Goal: Task Accomplishment & Management: Complete application form

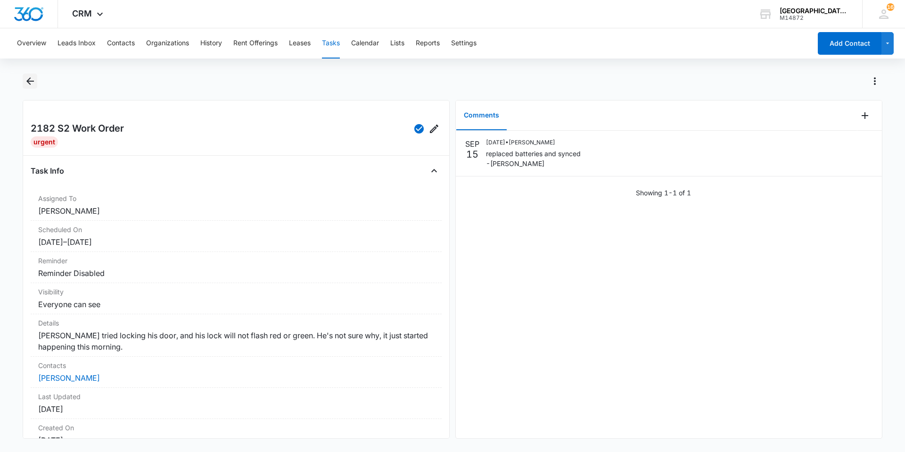
click at [27, 81] on icon "Back" at bounding box center [30, 81] width 8 height 8
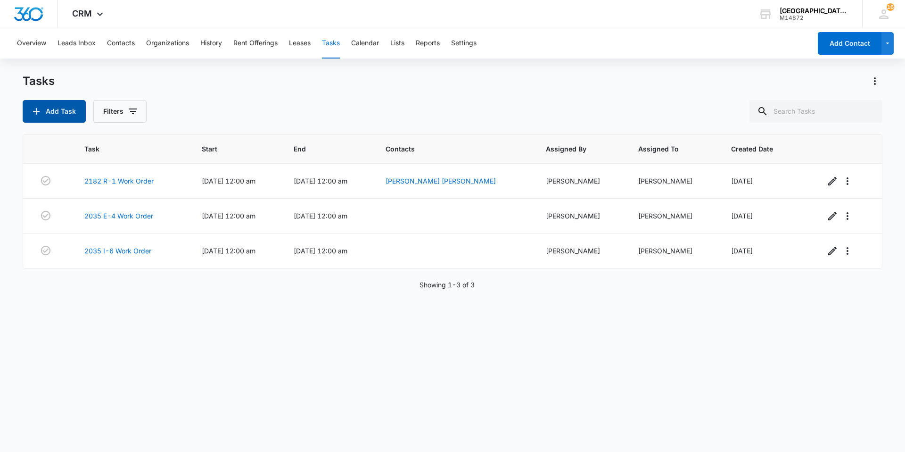
click at [84, 111] on button "Add Task" at bounding box center [54, 111] width 63 height 23
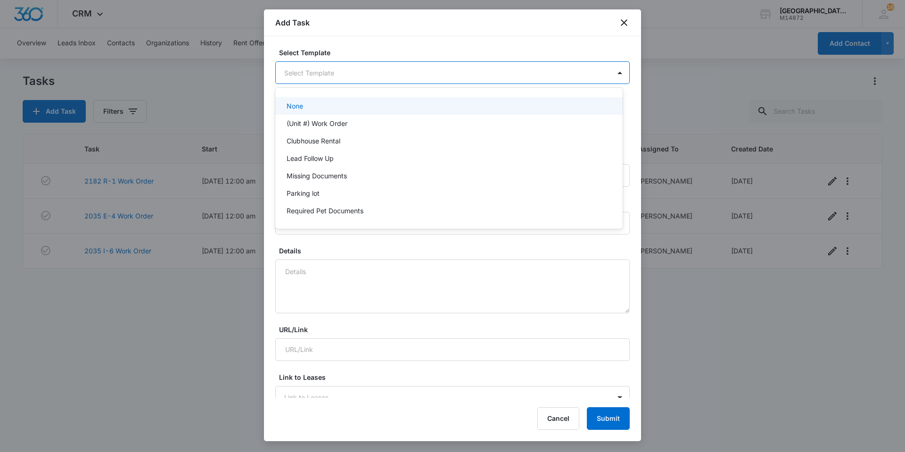
click at [327, 80] on body "CRM Apps Websites Forms CRM Email Social Content Ads Intelligence Files Brand S…" at bounding box center [452, 226] width 905 height 452
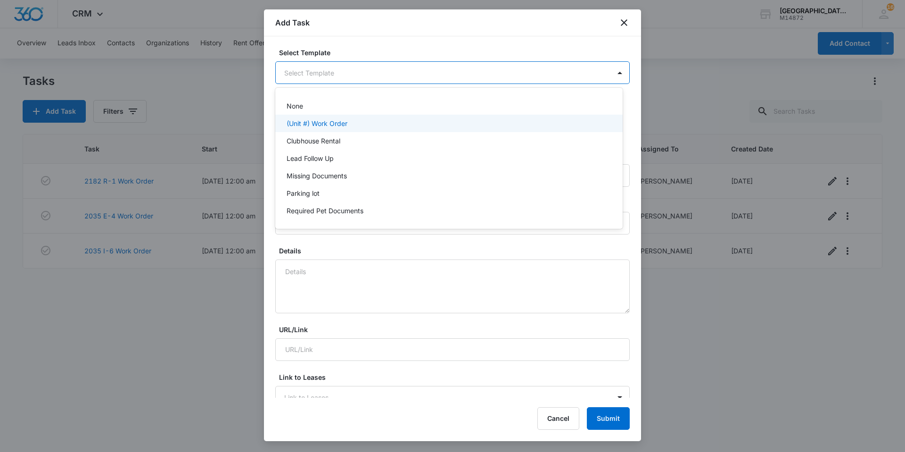
click at [319, 118] on p "(Unit #) Work Order" at bounding box center [317, 123] width 61 height 10
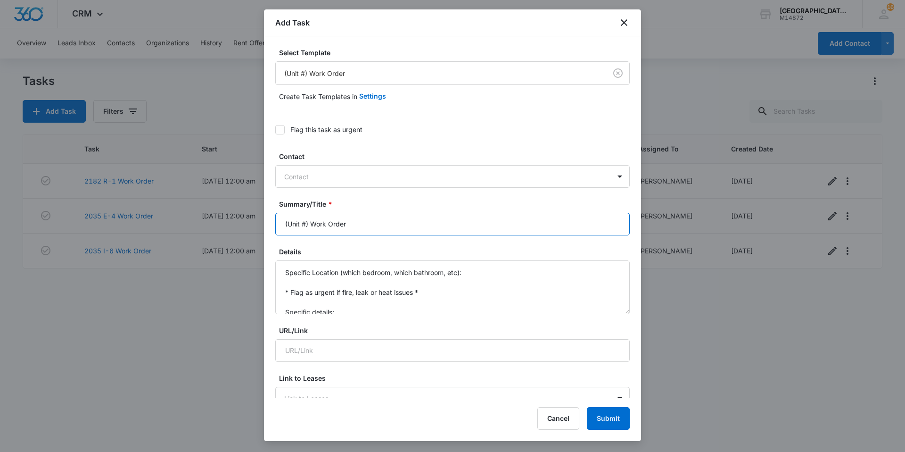
drag, startPoint x: 309, startPoint y: 222, endPoint x: 214, endPoint y: 230, distance: 94.6
click at [214, 230] on body "CRM Apps Websites Forms CRM Email Social Content Ads Intelligence Files Brand S…" at bounding box center [452, 226] width 905 height 452
type input "2182 D-8 Work Order"
click at [312, 179] on div at bounding box center [446, 177] width 325 height 12
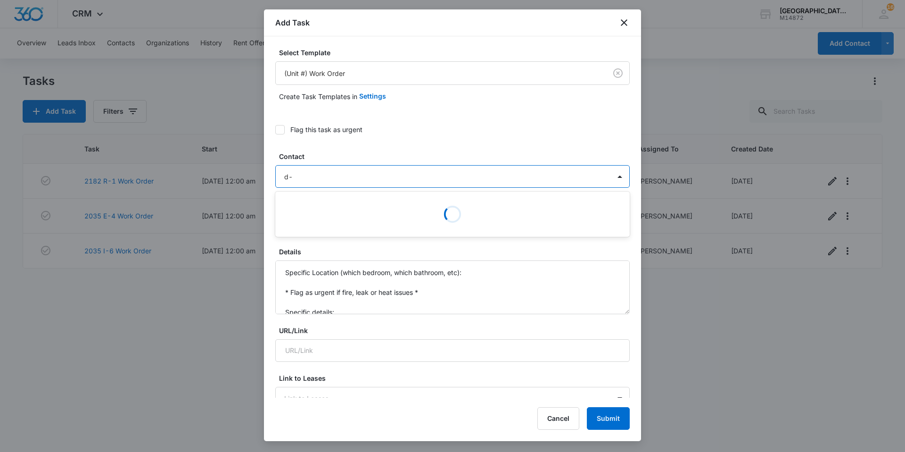
type input "d-8"
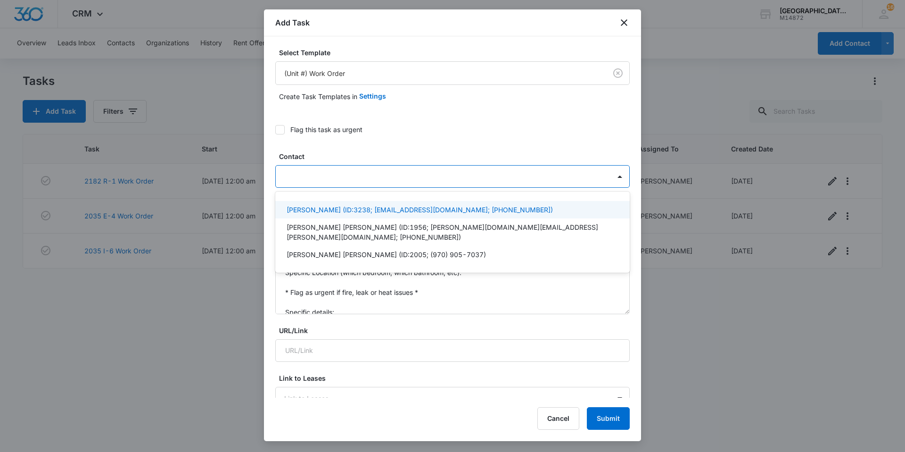
click at [325, 180] on div at bounding box center [446, 177] width 325 height 12
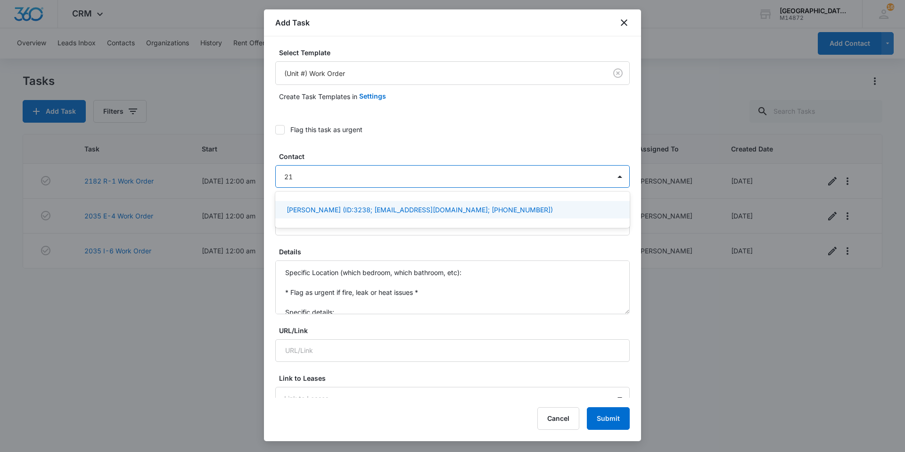
type input "2"
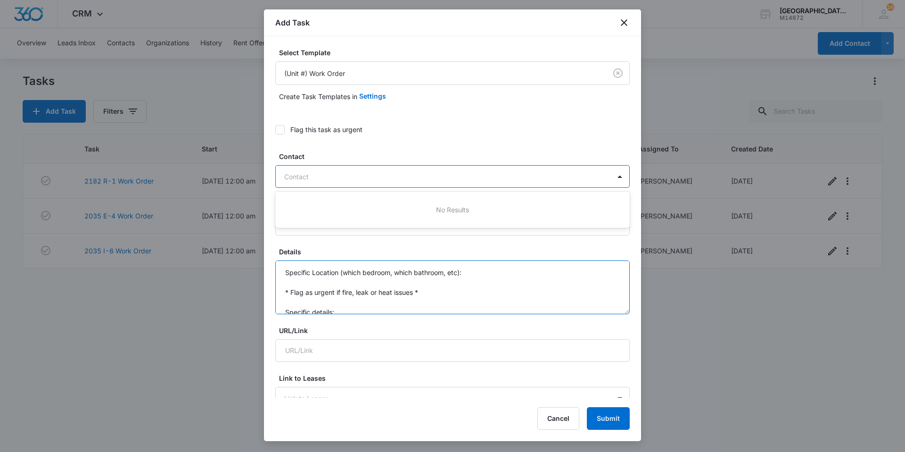
click at [387, 296] on textarea "Specific Location (which bedroom, which bathroom, etc): * Flag as urgent if fir…" at bounding box center [452, 287] width 354 height 54
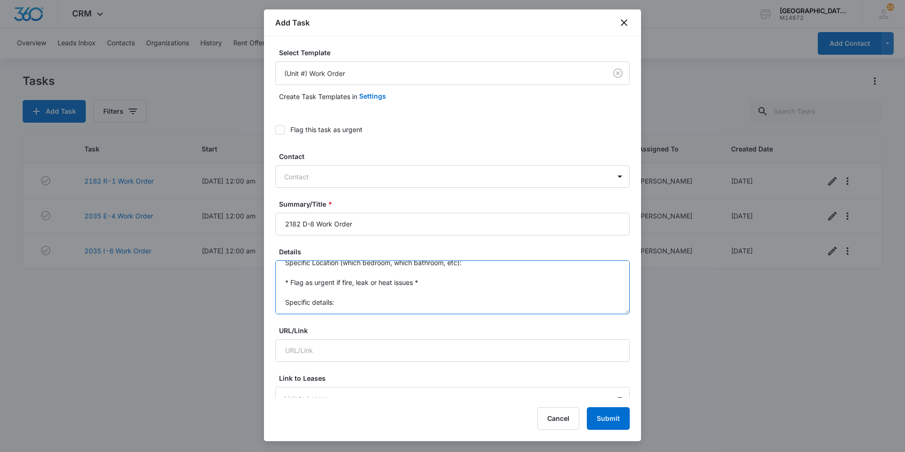
scroll to position [20, 0]
drag, startPoint x: 280, startPoint y: 272, endPoint x: 341, endPoint y: 308, distance: 69.9
click at [341, 308] on textarea "Specific Location (which bedroom, which bathroom, etc): * Flag as urgent if fir…" at bounding box center [452, 287] width 354 height 54
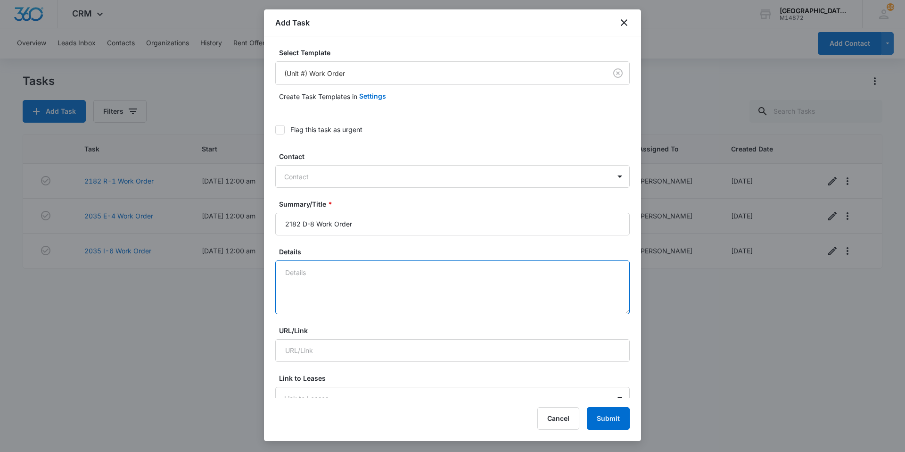
scroll to position [0, 0]
type textarea "K"
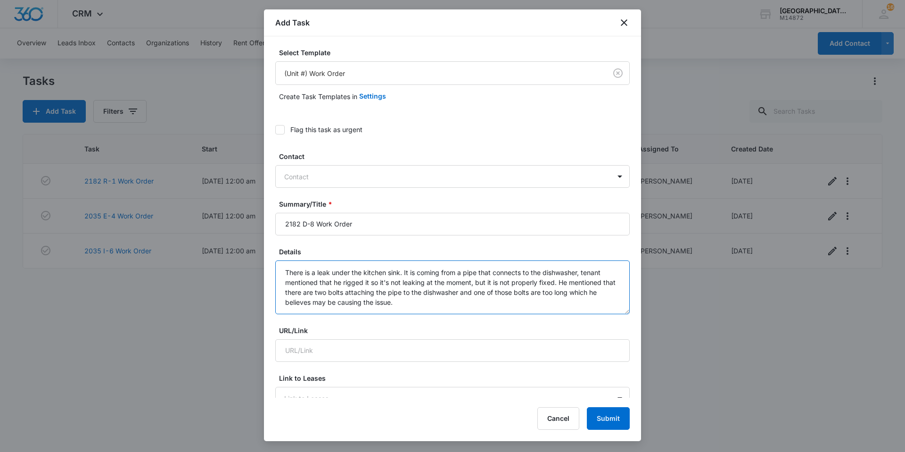
click at [415, 302] on textarea "There is a leak under the kitchen sink. It is coming from a pipe that connects …" at bounding box center [452, 287] width 354 height 54
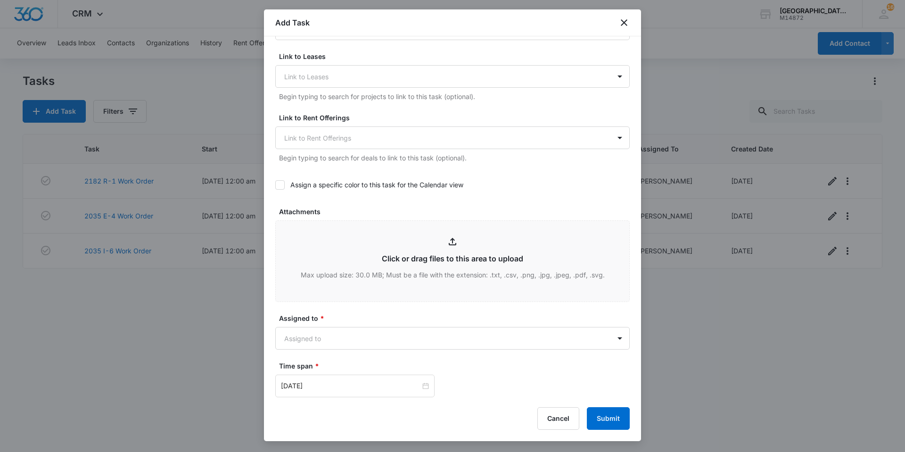
scroll to position [330, 0]
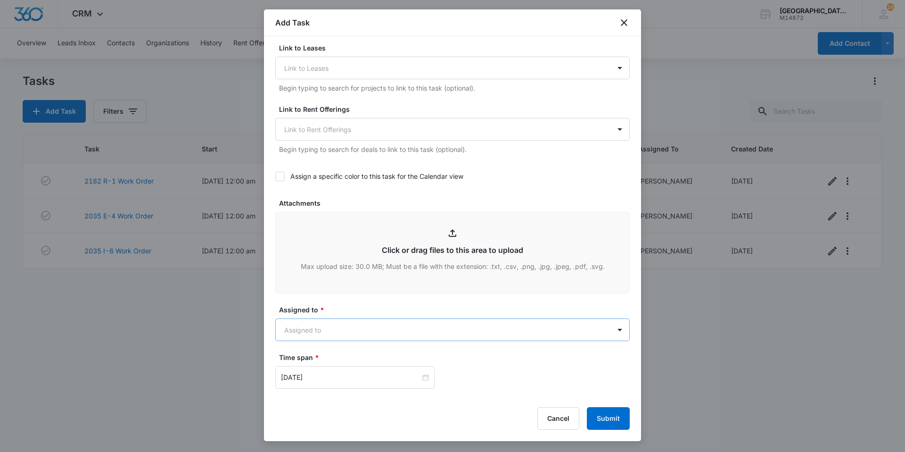
type textarea "There is a leak under the kitchen sink. It is coming from a pipe that connects …"
click at [378, 332] on body "CRM Apps Websites Forms CRM Email Social Content Ads Intelligence Files Brand S…" at bounding box center [452, 226] width 905 height 452
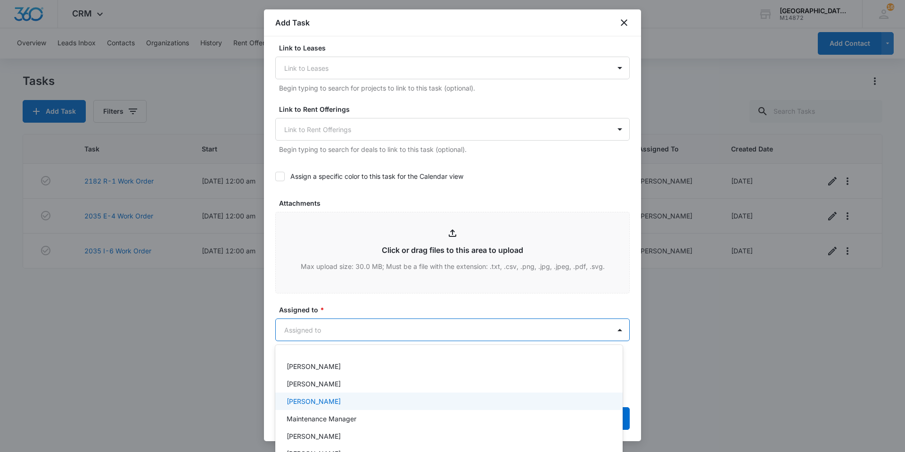
scroll to position [94, 0]
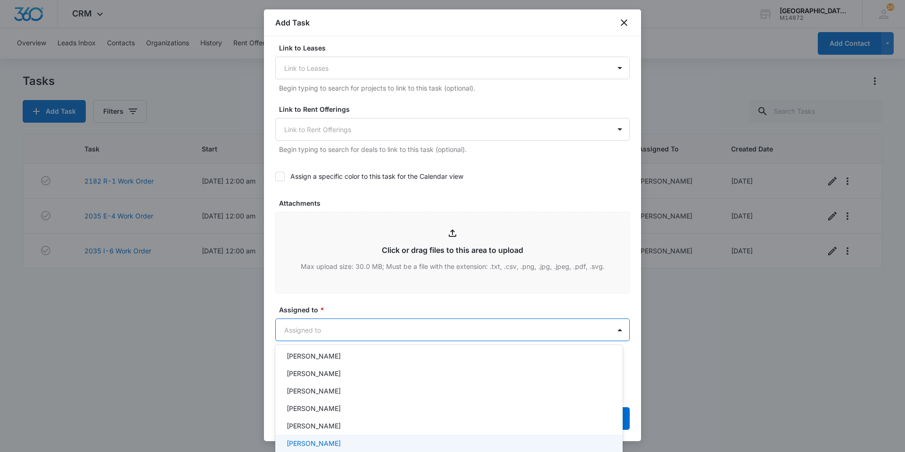
click at [327, 438] on p "[PERSON_NAME]" at bounding box center [314, 443] width 54 height 10
click at [389, 332] on div at bounding box center [452, 226] width 905 height 452
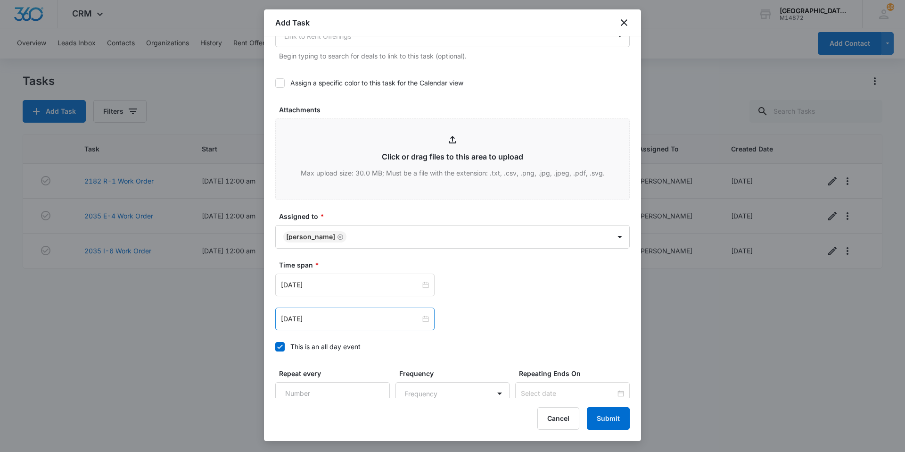
scroll to position [424, 0]
click at [369, 282] on input "[DATE]" at bounding box center [351, 284] width 140 height 10
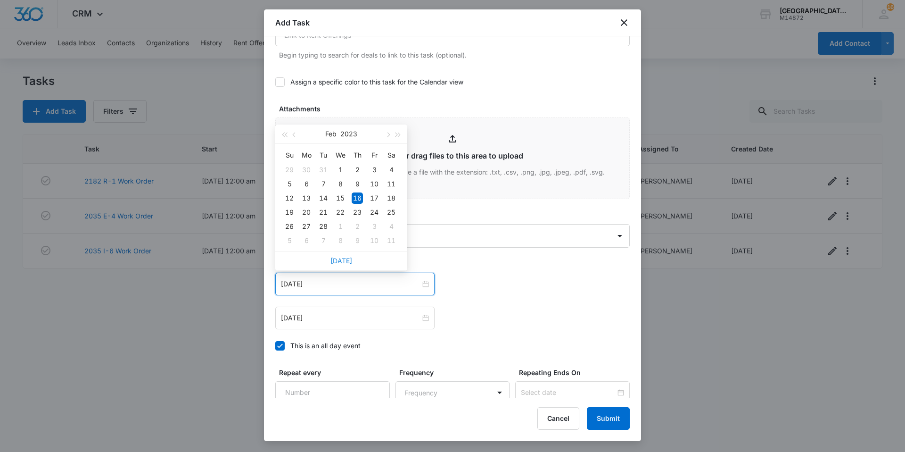
click at [348, 260] on link "[DATE]" at bounding box center [341, 260] width 22 height 8
type input "[DATE]"
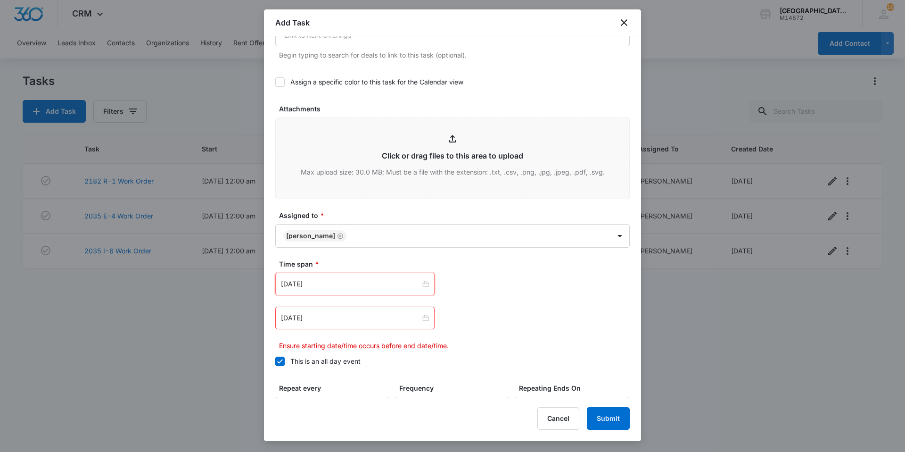
click at [359, 323] on div "[DATE]" at bounding box center [354, 317] width 159 height 23
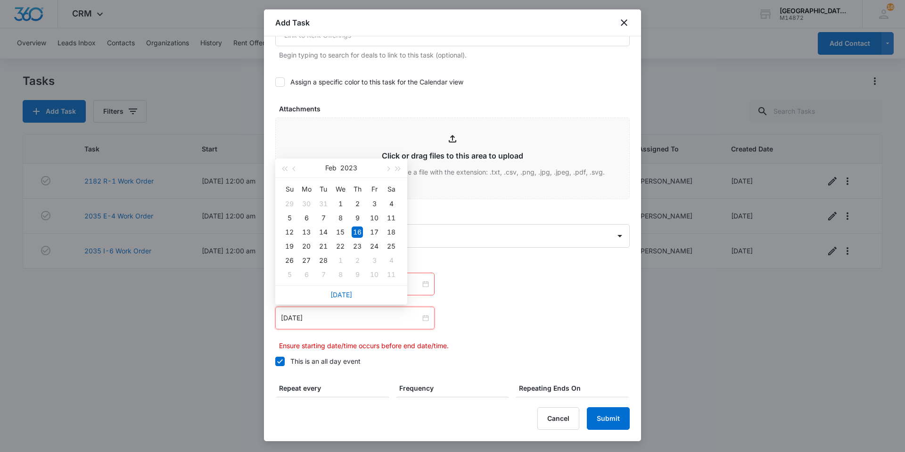
click at [347, 289] on div "[DATE]" at bounding box center [341, 294] width 132 height 19
click at [347, 293] on link "[DATE]" at bounding box center [341, 294] width 22 height 8
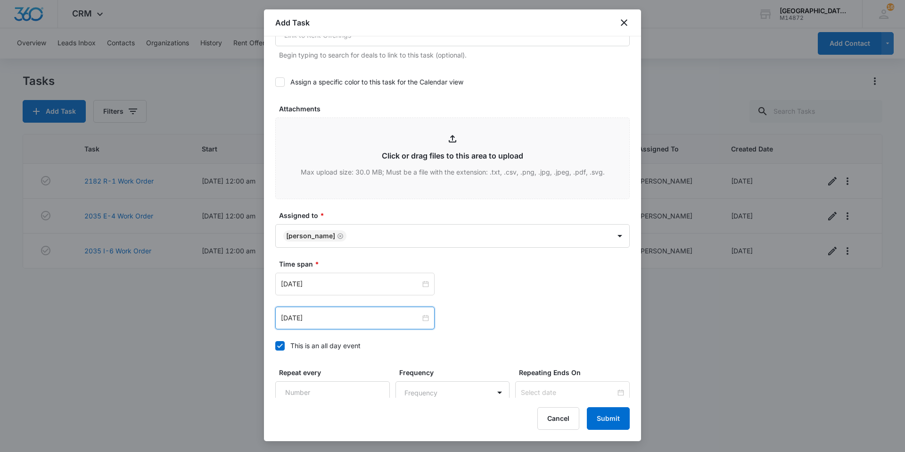
click at [352, 323] on div "[DATE]" at bounding box center [354, 317] width 159 height 23
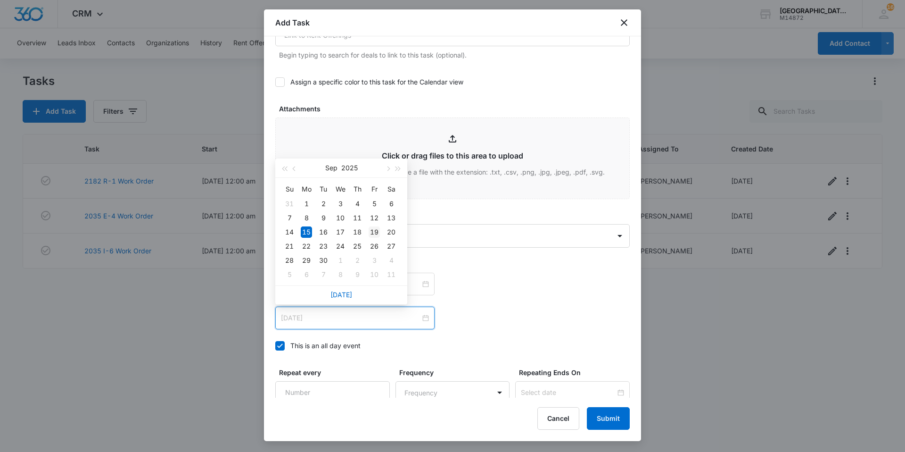
type input "[DATE]"
click at [373, 228] on div "19" at bounding box center [374, 231] width 11 height 11
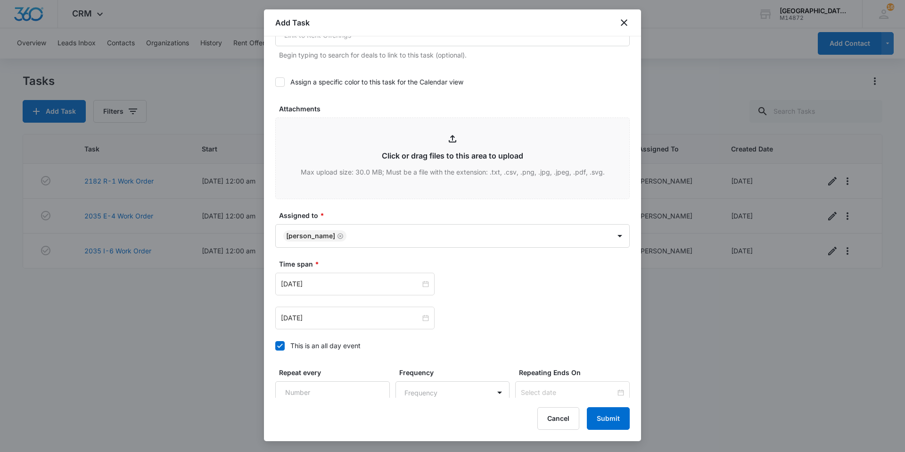
click at [482, 280] on div "[DATE] [DATE] Su Mo Tu We Th Fr Sa 31 1 2 3 4 5 6 7 8 9 10 11 12 13 14 15 16 17…" at bounding box center [452, 283] width 354 height 23
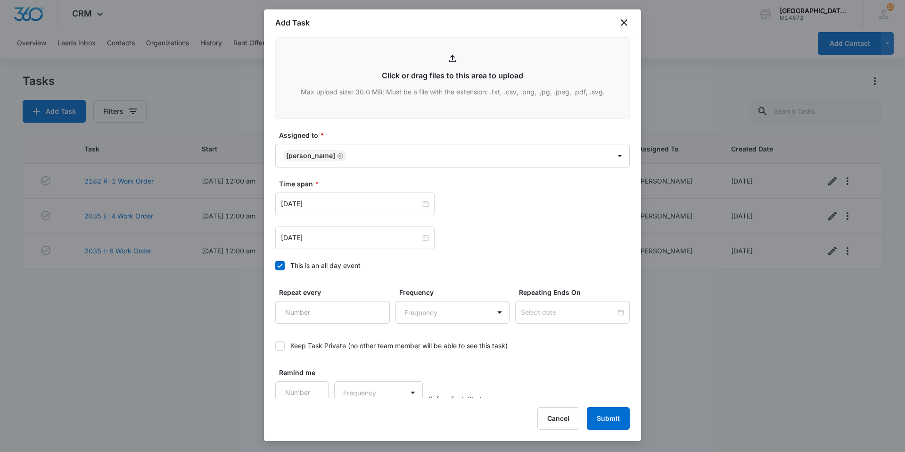
scroll to position [510, 0]
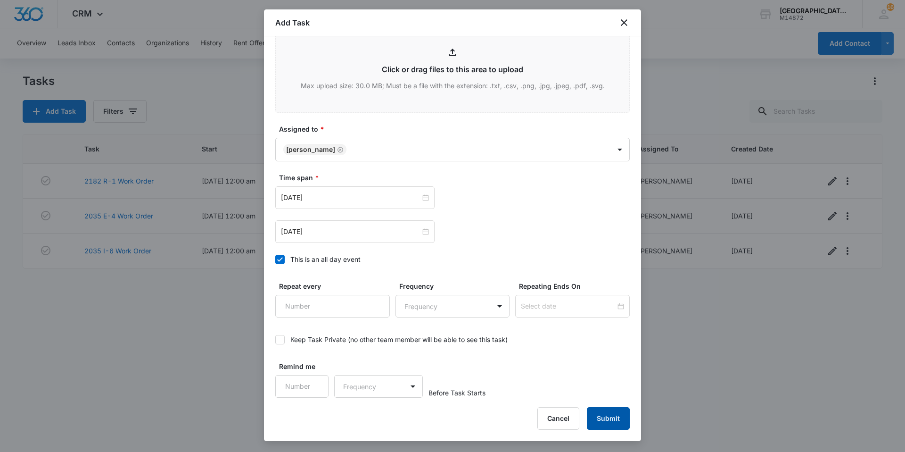
click at [600, 415] on button "Submit" at bounding box center [608, 418] width 43 height 23
